Goal: Information Seeking & Learning: Learn about a topic

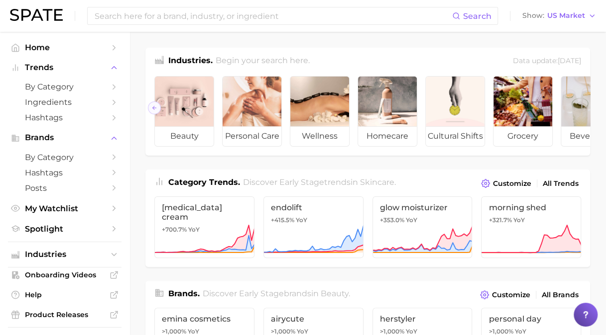
scroll to position [0, 175]
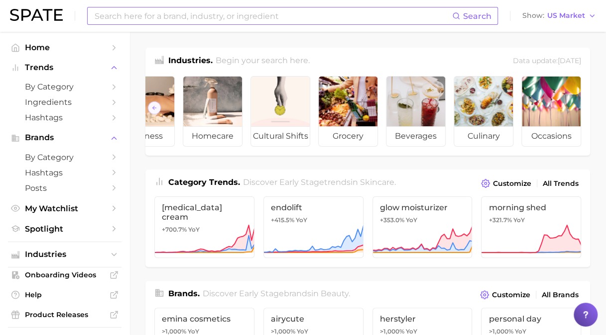
click at [243, 11] on input at bounding box center [273, 15] width 358 height 17
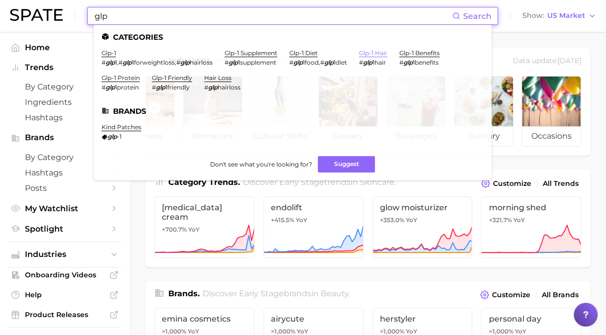
type input "glp"
click at [383, 54] on link "glp-1 hair" at bounding box center [373, 52] width 28 height 7
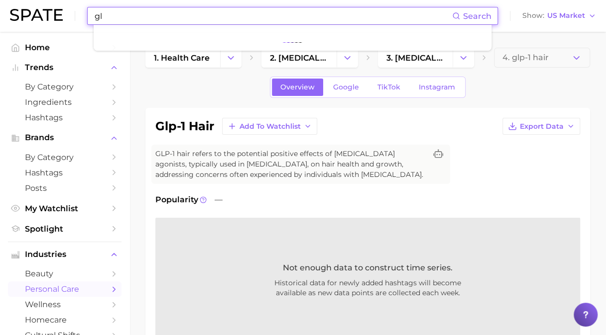
type input "g"
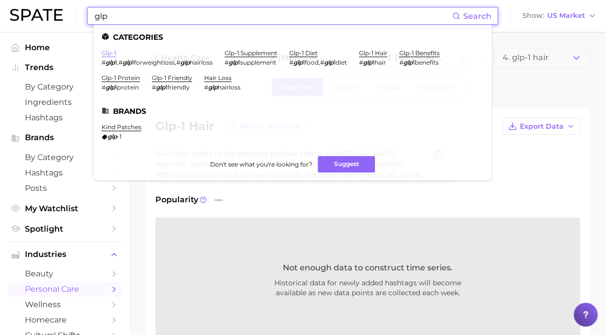
click at [111, 52] on link "glp-1" at bounding box center [109, 52] width 14 height 7
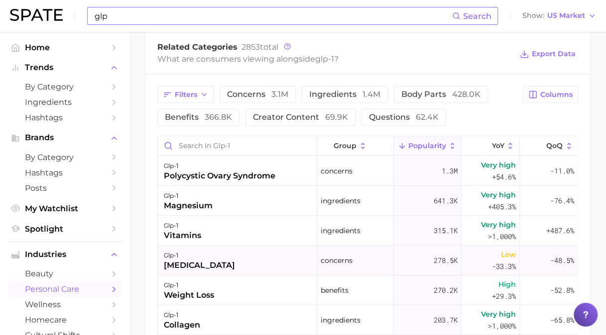
scroll to position [448, 0]
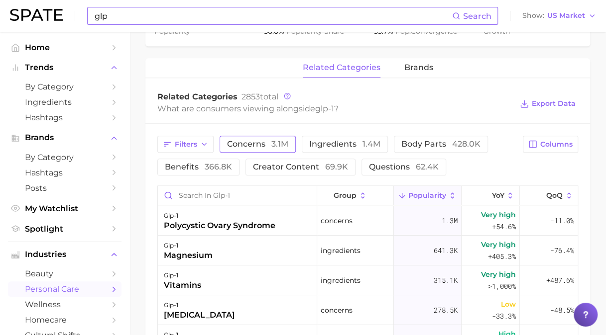
click at [251, 142] on span "concerns 3.1m" at bounding box center [257, 144] width 61 height 8
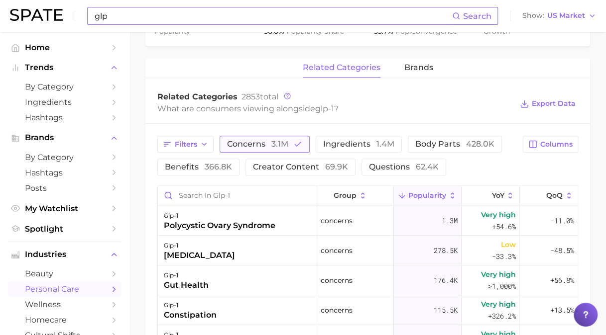
click at [251, 142] on span "concerns 3.1m" at bounding box center [257, 144] width 61 height 8
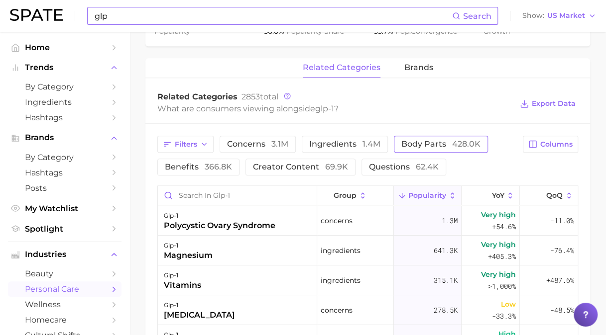
click at [452, 145] on span "428.0k" at bounding box center [466, 143] width 28 height 9
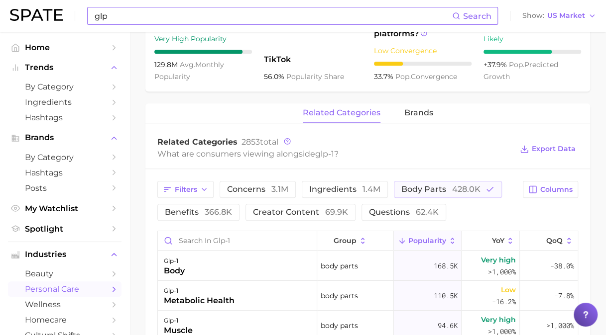
scroll to position [396, 0]
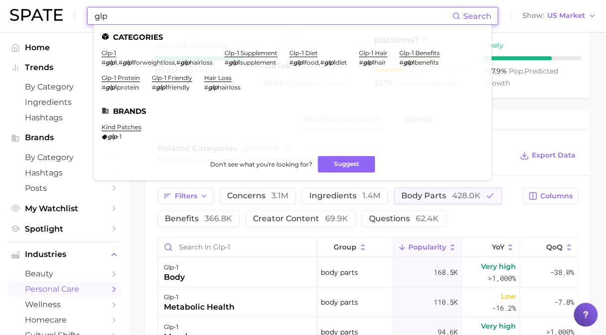
drag, startPoint x: 211, startPoint y: 16, endPoint x: 0, endPoint y: 17, distance: 211.0
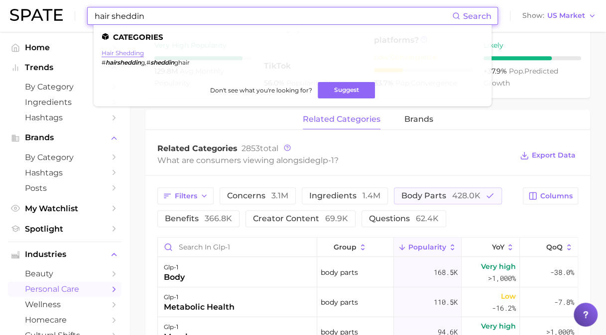
type input "hair sheddin"
click at [139, 53] on link "hair shedding" at bounding box center [123, 52] width 42 height 7
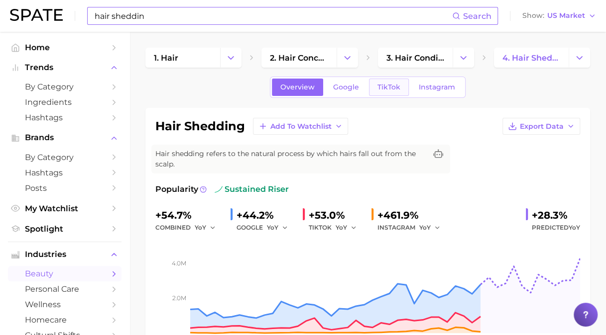
click at [384, 87] on span "TikTok" at bounding box center [388, 87] width 23 height 8
